Goal: Use online tool/utility: Utilize a website feature to perform a specific function

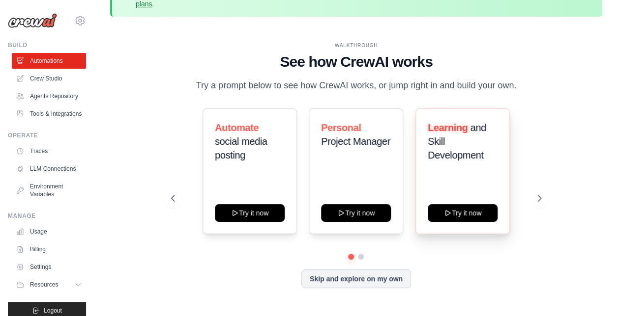
scroll to position [43, 0]
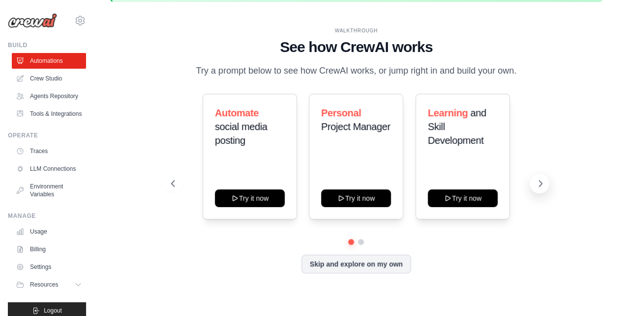
click at [538, 184] on icon at bounding box center [540, 184] width 10 height 10
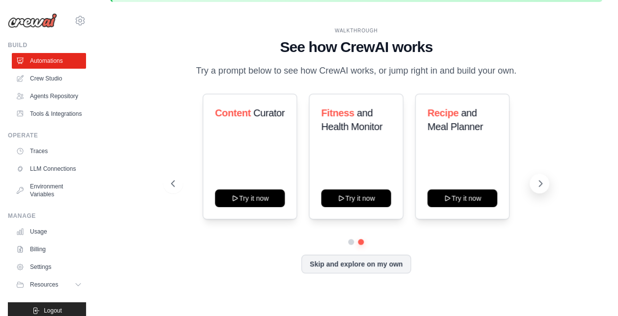
click at [538, 184] on icon at bounding box center [540, 184] width 10 height 10
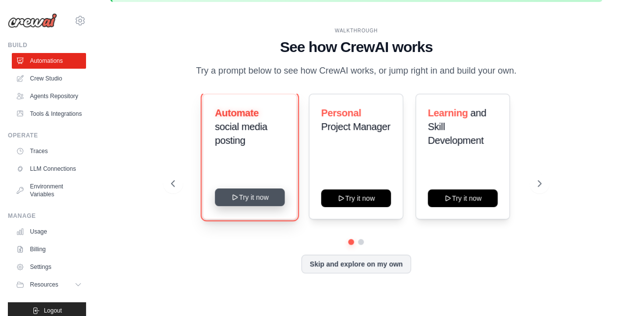
click at [256, 205] on button "Try it now" at bounding box center [250, 198] width 70 height 18
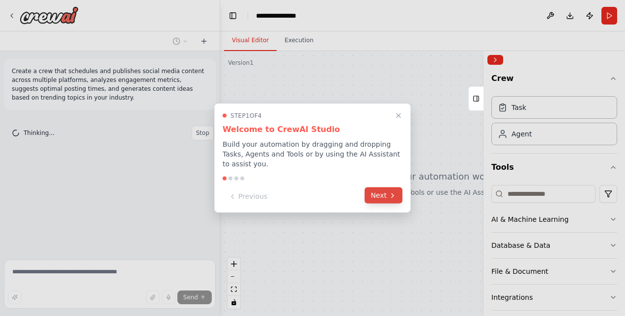
click at [383, 191] on button "Next" at bounding box center [384, 196] width 38 height 16
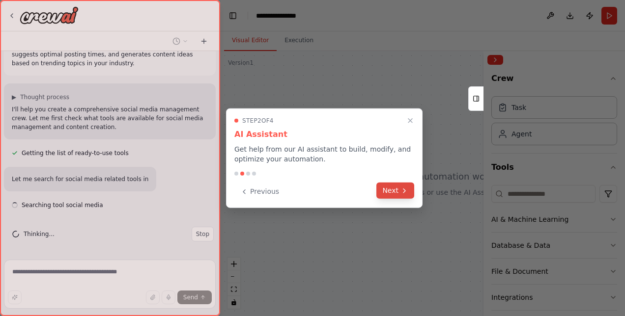
scroll to position [34, 0]
click at [387, 189] on button "Next" at bounding box center [395, 191] width 38 height 16
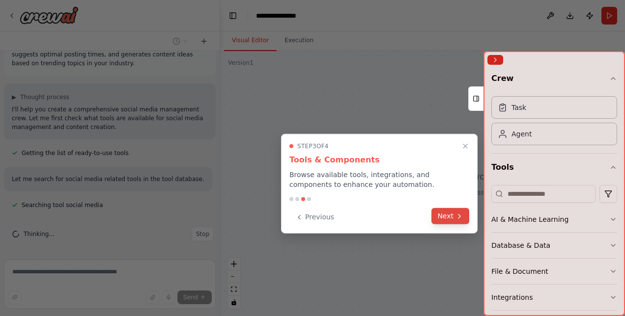
click at [445, 214] on button "Next" at bounding box center [450, 216] width 38 height 16
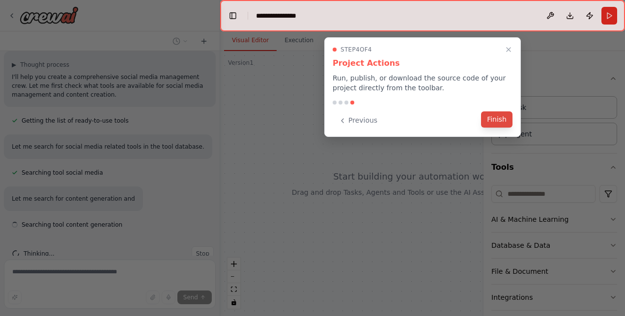
scroll to position [86, 0]
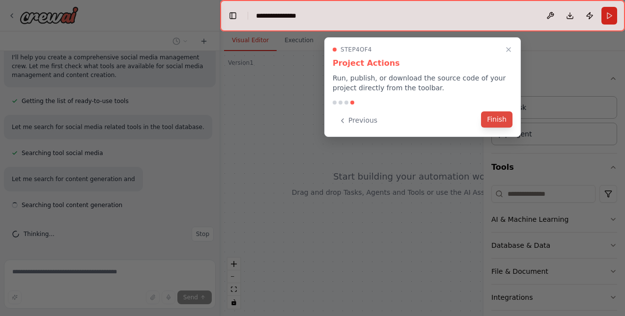
click at [501, 120] on button "Finish" at bounding box center [496, 120] width 31 height 16
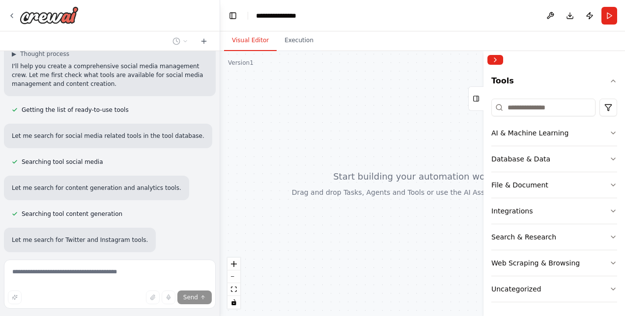
scroll to position [158, 0]
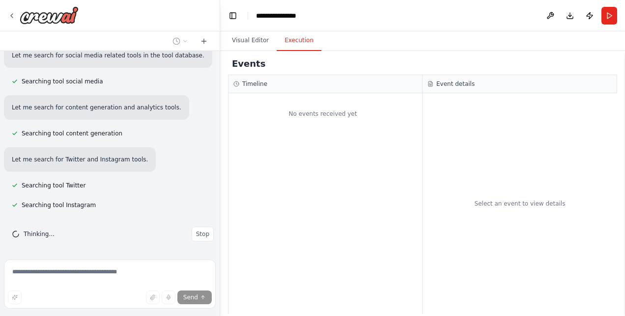
click at [298, 42] on button "Execution" at bounding box center [299, 40] width 45 height 21
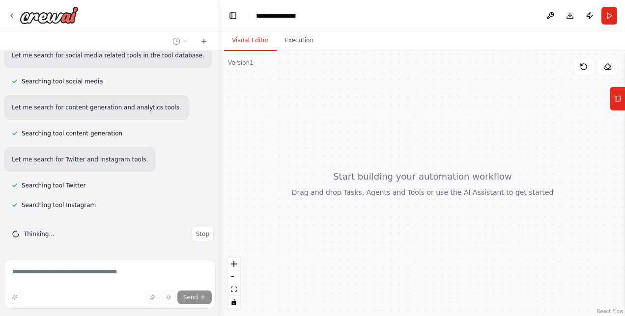
click at [246, 43] on button "Visual Editor" at bounding box center [250, 40] width 53 height 21
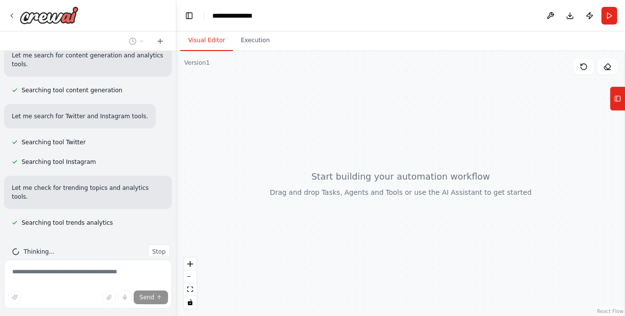
scroll to position [237, 0]
drag, startPoint x: 219, startPoint y: 78, endPoint x: 176, endPoint y: 81, distance: 42.3
click at [176, 81] on div "**********" at bounding box center [312, 158] width 625 height 316
click at [57, 165] on span "Searching tool Instagram" at bounding box center [59, 162] width 74 height 8
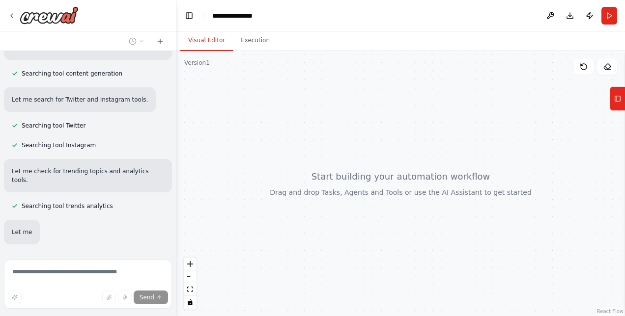
click at [61, 143] on div "Create a crew that schedules and publishes social media content across multiple…" at bounding box center [88, 153] width 176 height 205
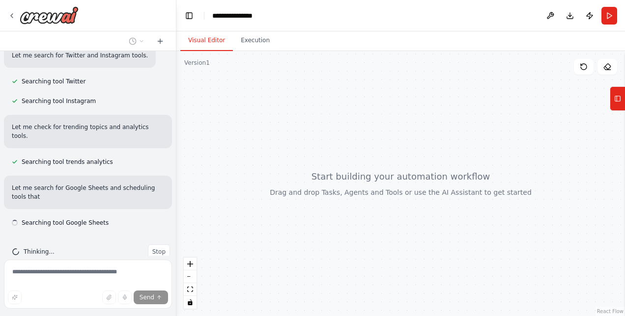
scroll to position [307, 0]
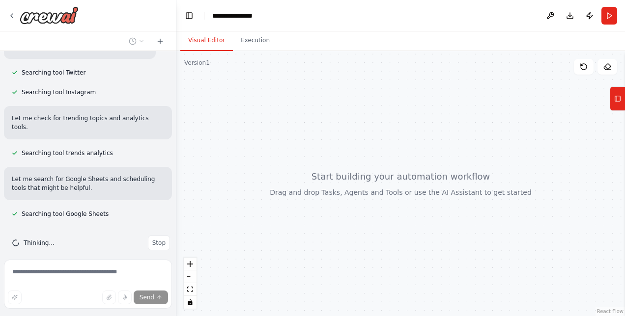
click at [237, 23] on header "**********" at bounding box center [400, 15] width 449 height 31
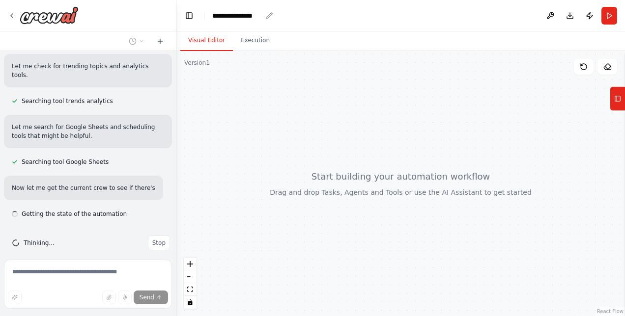
click at [265, 18] on icon "breadcrumb" at bounding box center [269, 16] width 8 height 8
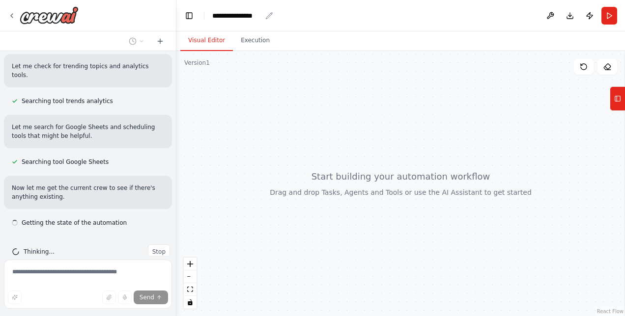
scroll to position [368, 0]
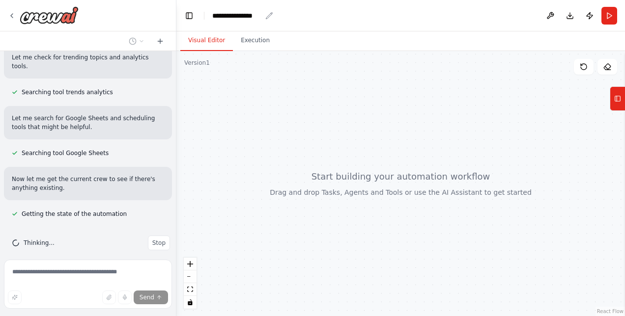
click at [234, 6] on header "**********" at bounding box center [400, 15] width 449 height 31
click at [233, 20] on div "**********" at bounding box center [236, 16] width 49 height 10
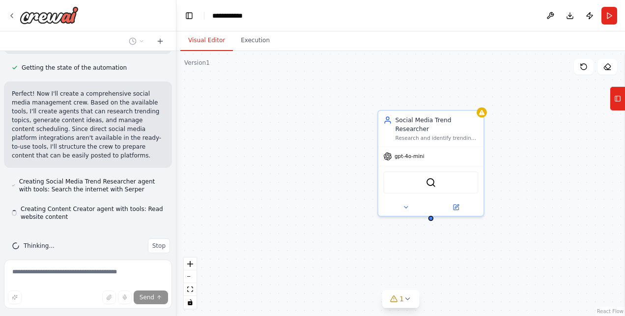
scroll to position [517, 0]
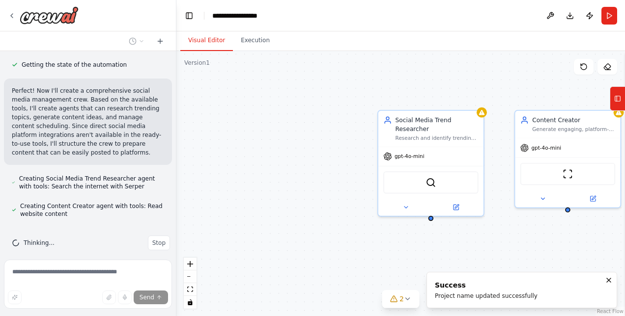
click at [267, 130] on div "Social Media Trend Researcher Research and identify trending topics, hashtags, …" at bounding box center [400, 183] width 449 height 265
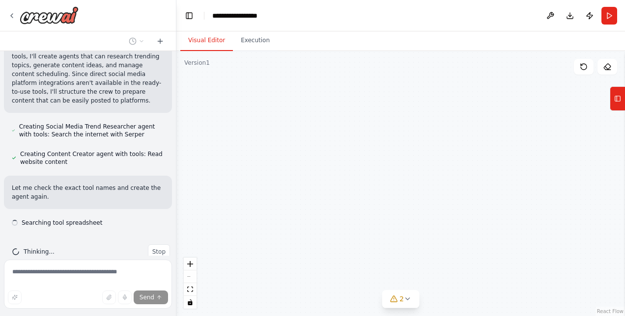
scroll to position [578, 0]
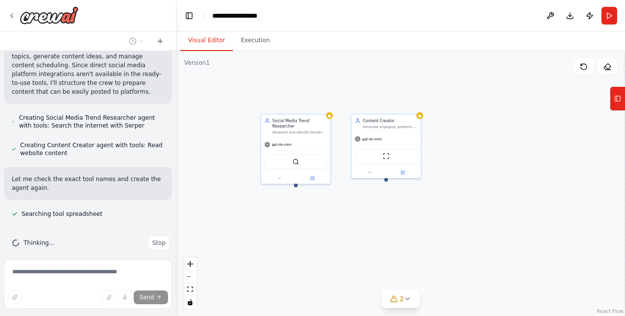
drag, startPoint x: 424, startPoint y: 259, endPoint x: 268, endPoint y: 254, distance: 155.8
click at [268, 254] on div "Social Media Trend Researcher Research and identify trending topics, hashtags, …" at bounding box center [400, 183] width 449 height 265
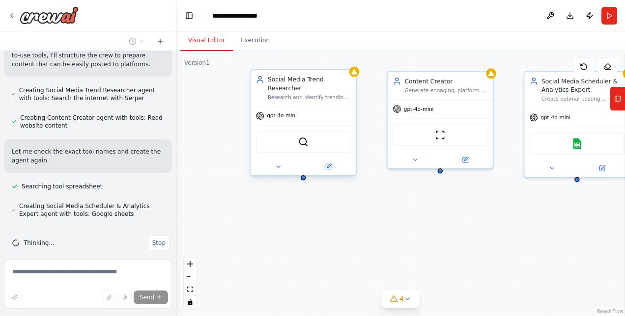
click at [318, 85] on div "Social Media Trend Researcher Research and identify trending topics, hashtags, …" at bounding box center [309, 88] width 83 height 26
click at [316, 93] on div "Social Media Trend Researcher Research and identify trending topics, hashtags, …" at bounding box center [303, 88] width 105 height 36
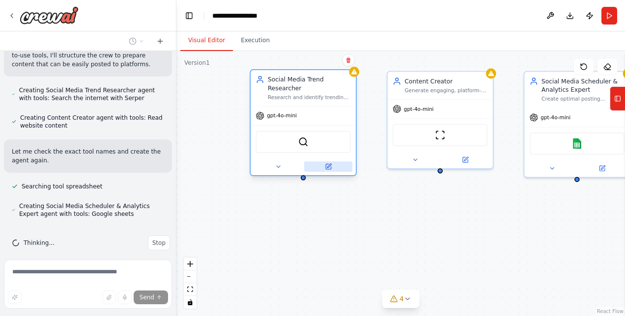
click at [327, 164] on icon at bounding box center [328, 166] width 5 height 5
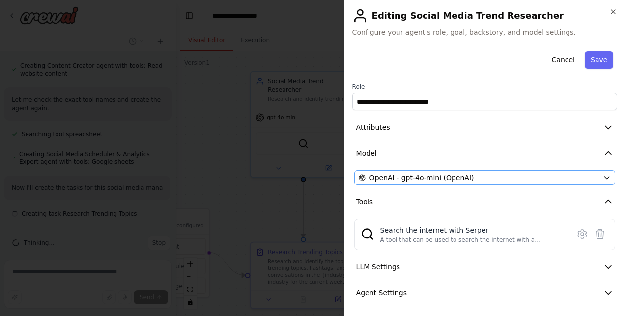
scroll to position [666, 0]
click at [375, 126] on span "Attributes" at bounding box center [373, 127] width 34 height 10
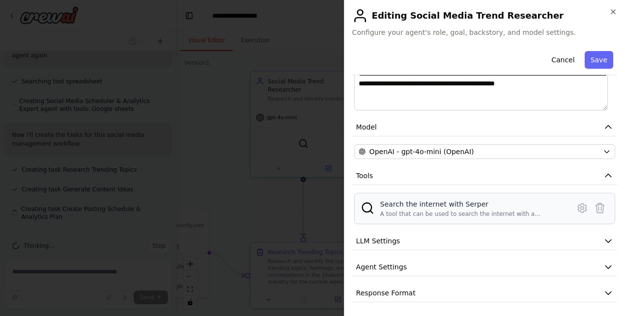
scroll to position [713, 0]
click at [372, 239] on span "LLM Settings" at bounding box center [378, 241] width 44 height 10
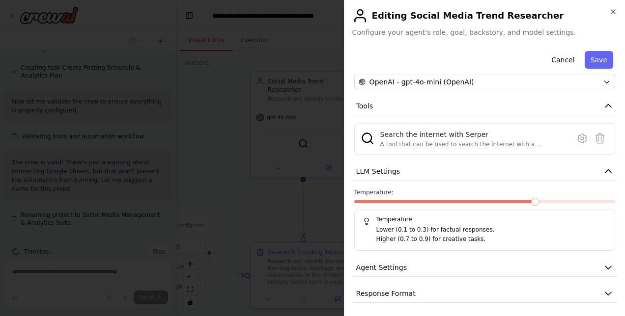
scroll to position [861, 0]
click at [359, 269] on span "Agent Settings" at bounding box center [381, 268] width 51 height 10
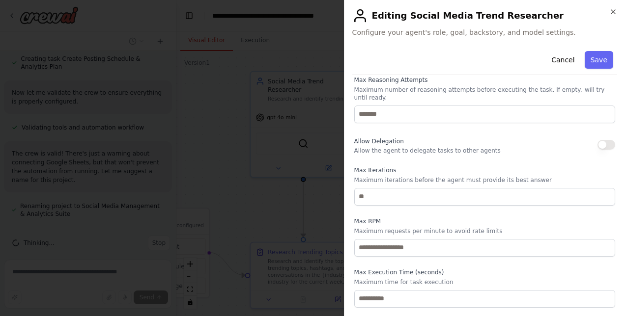
scroll to position [514, 0]
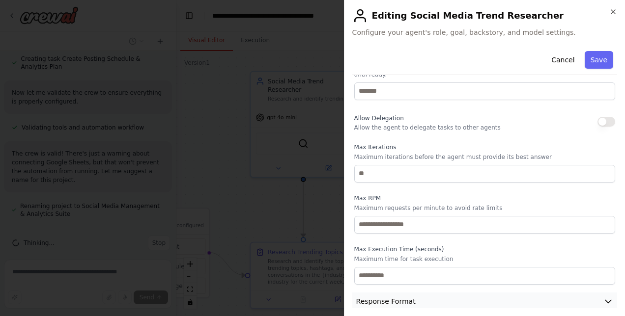
click at [387, 297] on span "Response Format" at bounding box center [385, 302] width 59 height 10
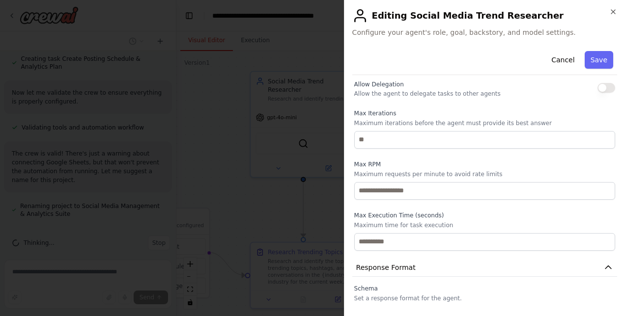
scroll to position [560, 0]
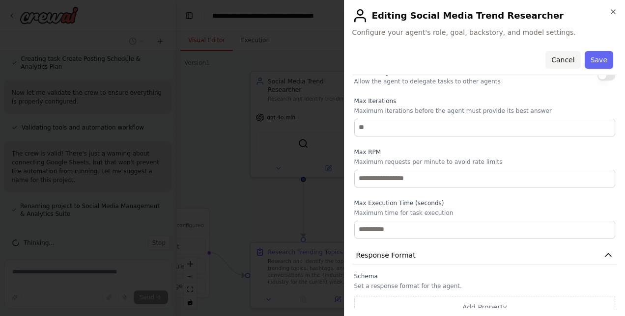
click at [560, 58] on button "Cancel" at bounding box center [562, 60] width 35 height 18
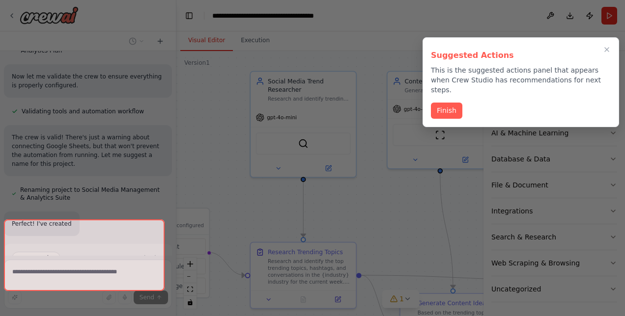
scroll to position [893, 0]
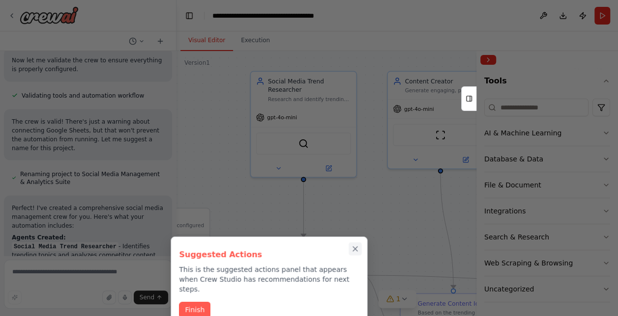
click at [358, 247] on icon "Close walkthrough" at bounding box center [355, 249] width 9 height 9
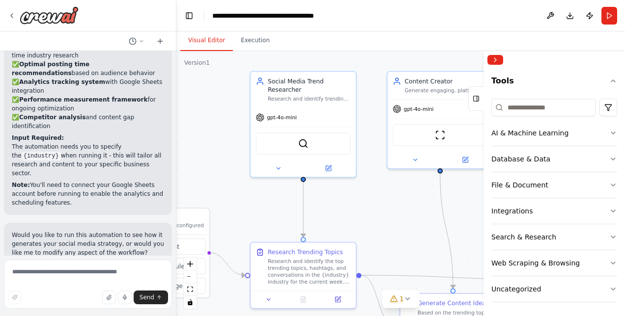
scroll to position [1237, 0]
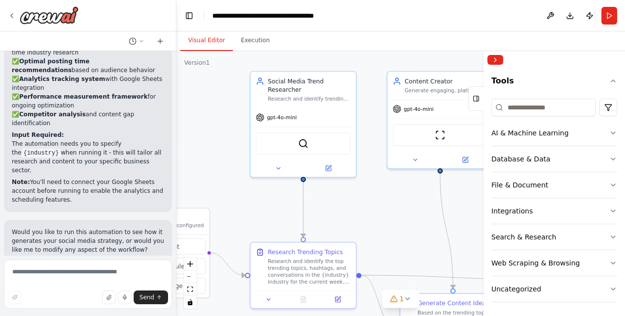
click at [61, 149] on code "{industry}" at bounding box center [41, 153] width 39 height 9
drag, startPoint x: 137, startPoint y: 124, endPoint x: 128, endPoint y: 148, distance: 25.7
click at [128, 148] on div "Perfect! I've created a comprehensive social media management crew for you. Her…" at bounding box center [88, 31] width 152 height 345
drag, startPoint x: 128, startPoint y: 148, endPoint x: 46, endPoint y: 129, distance: 83.7
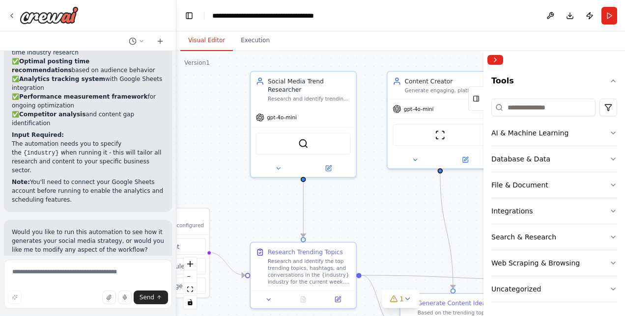
click at [46, 140] on p "The automation needs you to specify the {industry} when running it - this will …" at bounding box center [88, 157] width 152 height 35
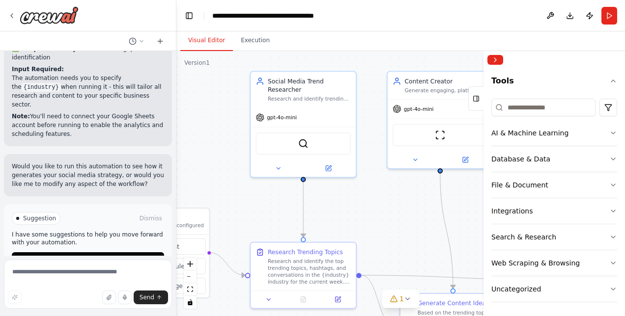
scroll to position [1303, 0]
click at [70, 257] on span "Run Automation" at bounding box center [93, 261] width 48 height 8
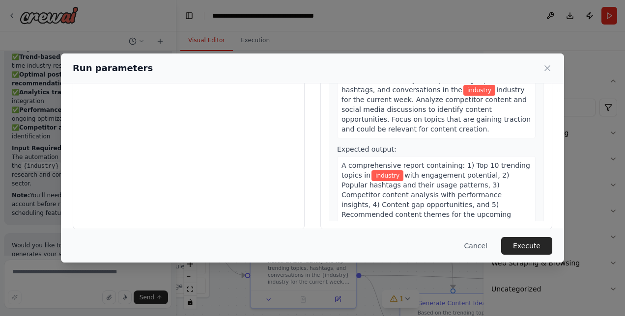
scroll to position [0, 0]
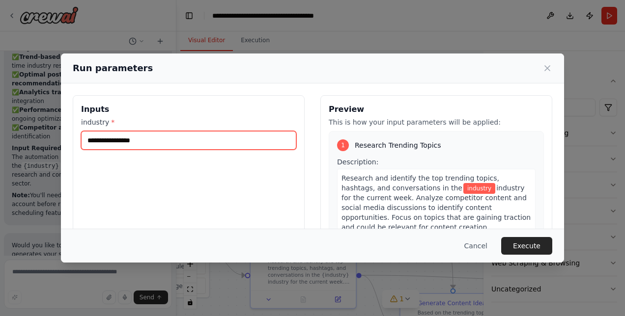
click at [181, 143] on input "industry *" at bounding box center [188, 140] width 215 height 19
type input "**********"
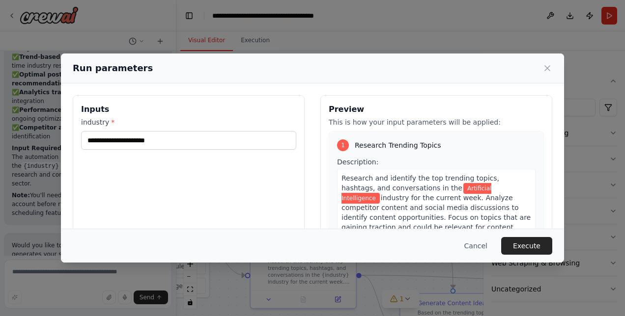
click at [191, 186] on div "**********" at bounding box center [189, 211] width 232 height 233
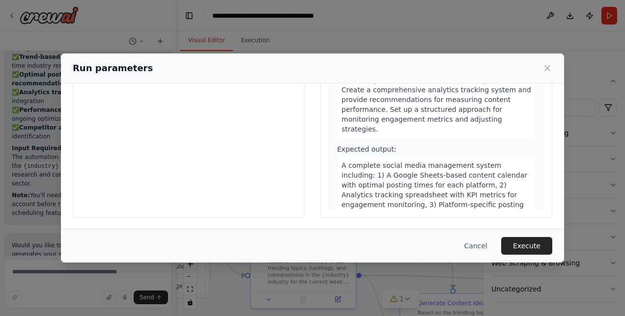
scroll to position [111, 0]
click at [521, 244] on button "Execute" at bounding box center [526, 246] width 51 height 18
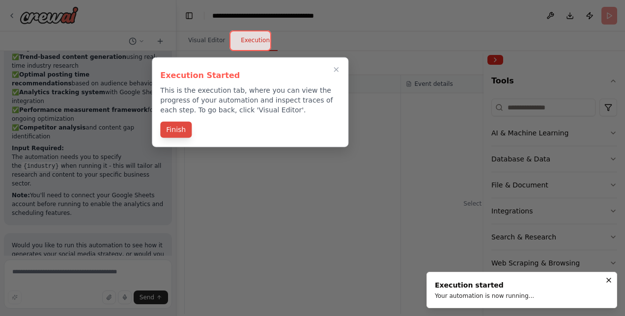
click at [178, 128] on button "Finish" at bounding box center [175, 130] width 31 height 16
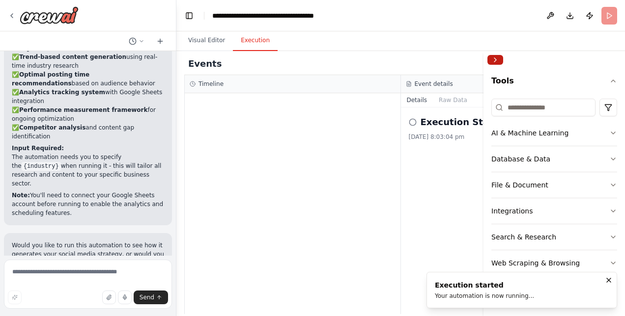
click at [495, 61] on button "Collapse right sidebar" at bounding box center [495, 60] width 16 height 10
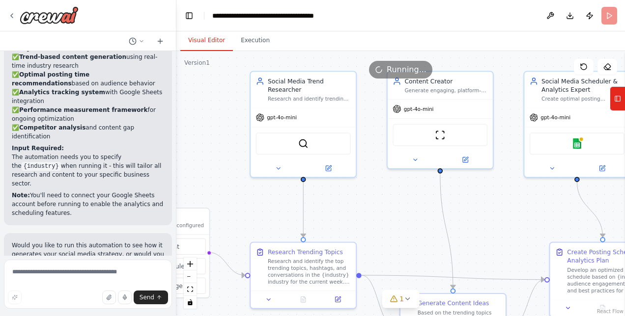
click at [197, 45] on button "Visual Editor" at bounding box center [206, 40] width 53 height 21
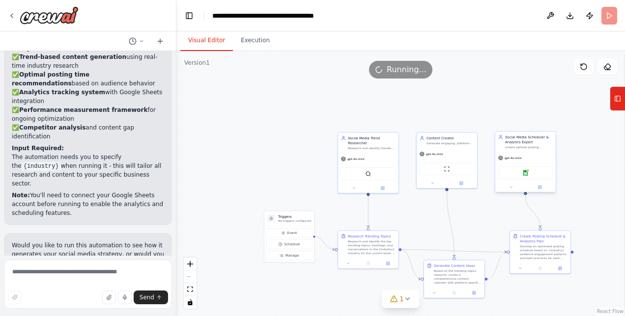
click at [530, 175] on div "Google sheets" at bounding box center [525, 173] width 55 height 13
click at [527, 175] on img at bounding box center [525, 173] width 6 height 6
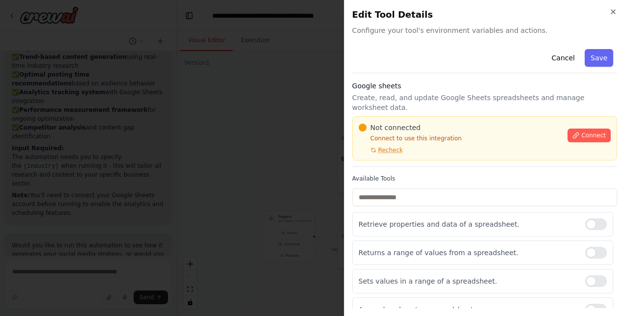
click at [431, 137] on div "Not connected Connect to use this integration Recheck" at bounding box center [460, 138] width 203 height 31
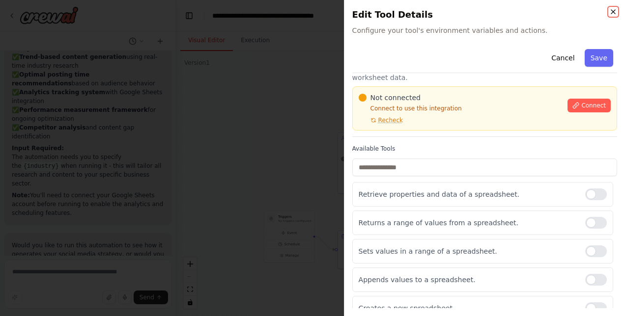
click at [614, 10] on icon "button" at bounding box center [613, 12] width 8 height 8
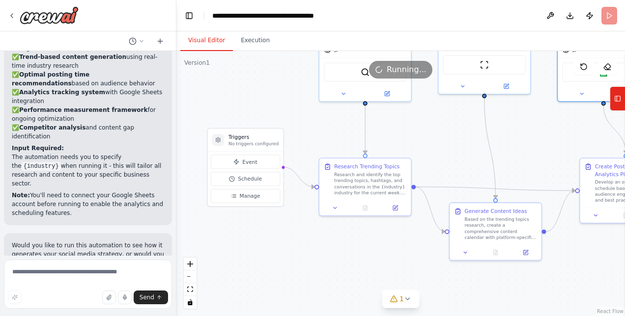
drag, startPoint x: 364, startPoint y: 237, endPoint x: 334, endPoint y: 139, distance: 103.1
click at [334, 139] on div ".deletable-edge-delete-btn { width: 20px; height: 20px; border: 0px solid #ffff…" at bounding box center [400, 183] width 449 height 265
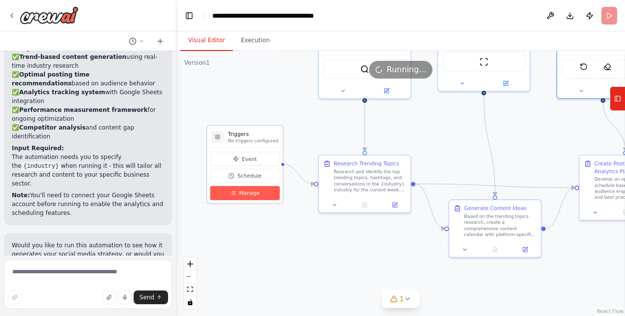
click at [252, 195] on span "Manage" at bounding box center [249, 193] width 21 height 7
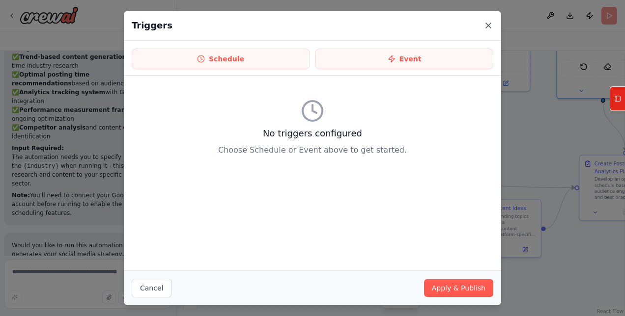
click at [486, 28] on icon at bounding box center [488, 25] width 5 height 5
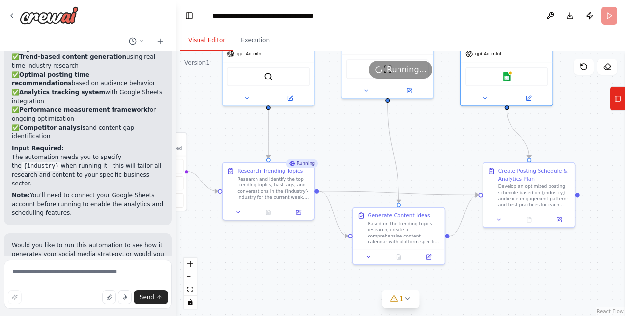
drag, startPoint x: 575, startPoint y: 277, endPoint x: 479, endPoint y: 285, distance: 96.6
click at [479, 285] on div ".deletable-edge-delete-btn { width: 20px; height: 20px; border: 0px solid #ffff…" at bounding box center [400, 183] width 449 height 265
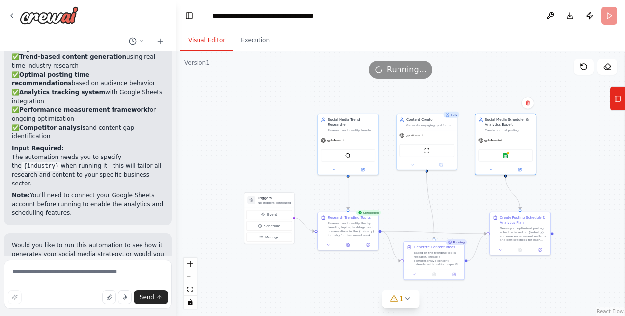
drag, startPoint x: 442, startPoint y: 139, endPoint x: 441, endPoint y: 188, distance: 49.1
click at [441, 188] on div ".deletable-edge-delete-btn { width: 20px; height: 20px; border: 0px solid #ffff…" at bounding box center [400, 183] width 449 height 265
click at [366, 215] on div "Completed" at bounding box center [367, 215] width 25 height 6
click at [349, 247] on icon at bounding box center [348, 246] width 4 height 4
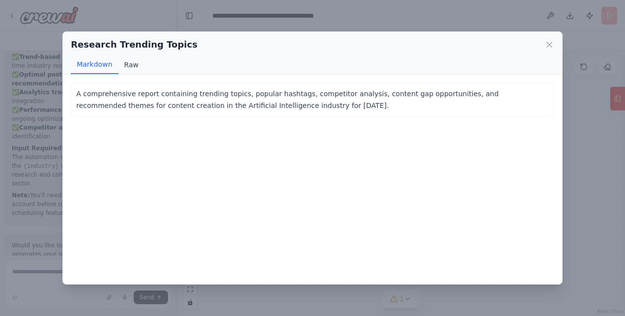
click at [130, 67] on button "Raw" at bounding box center [131, 65] width 26 height 19
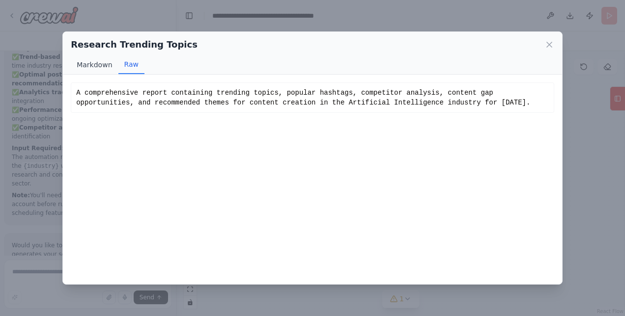
click at [98, 66] on button "Markdown" at bounding box center [94, 65] width 47 height 19
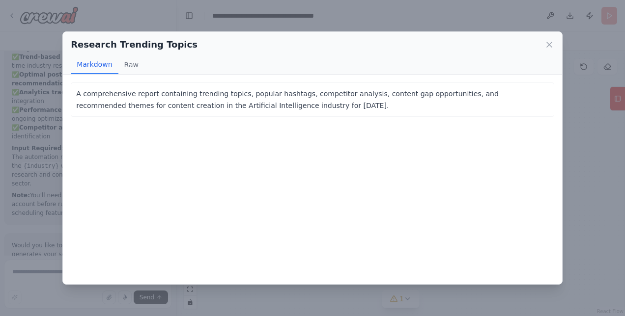
click at [542, 44] on div "Research Trending Topics" at bounding box center [313, 45] width 484 height 14
click at [549, 46] on icon at bounding box center [549, 45] width 10 height 10
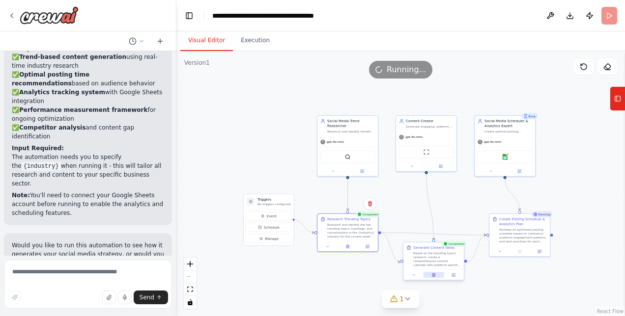
click at [433, 278] on button at bounding box center [433, 275] width 21 height 6
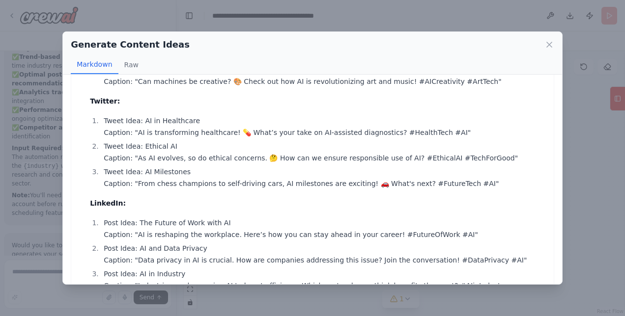
scroll to position [147, 0]
